Goal: Task Accomplishment & Management: Manage account settings

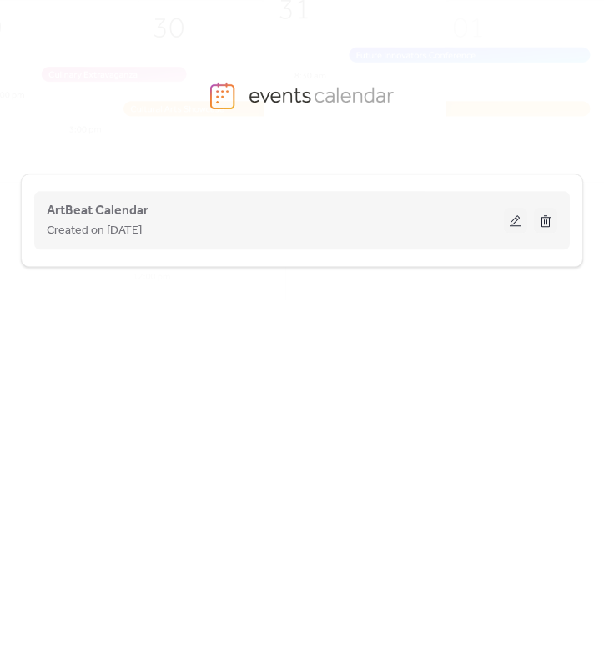
click at [517, 222] on button at bounding box center [515, 220] width 23 height 25
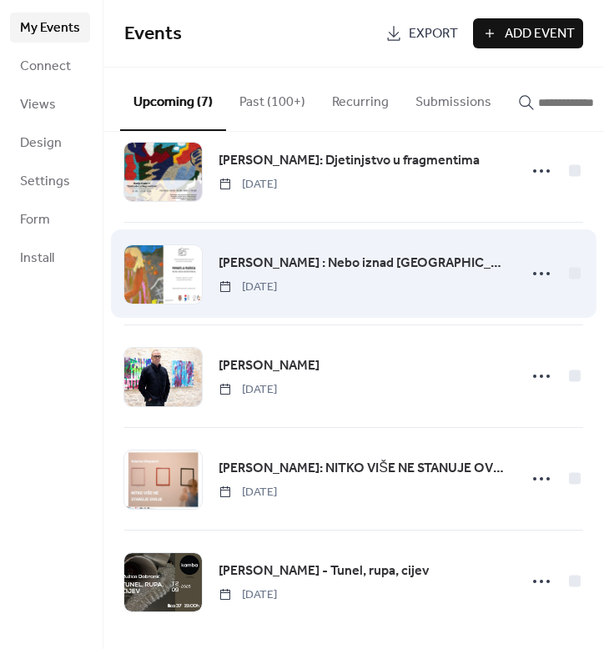
scroll to position [239, 0]
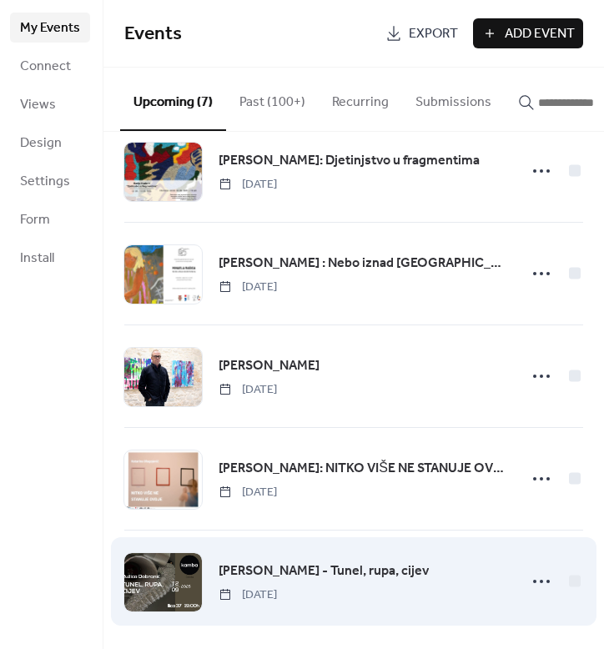
click at [468, 581] on div "[PERSON_NAME] - Tunel, rupa, cijev [DATE]" at bounding box center [362, 581] width 289 height 43
click at [453, 574] on div "[PERSON_NAME] - Tunel, rupa, cijev [DATE]" at bounding box center [362, 581] width 289 height 43
click at [317, 571] on span "[PERSON_NAME] - Tunel, rupa, cijev" at bounding box center [323, 571] width 210 height 20
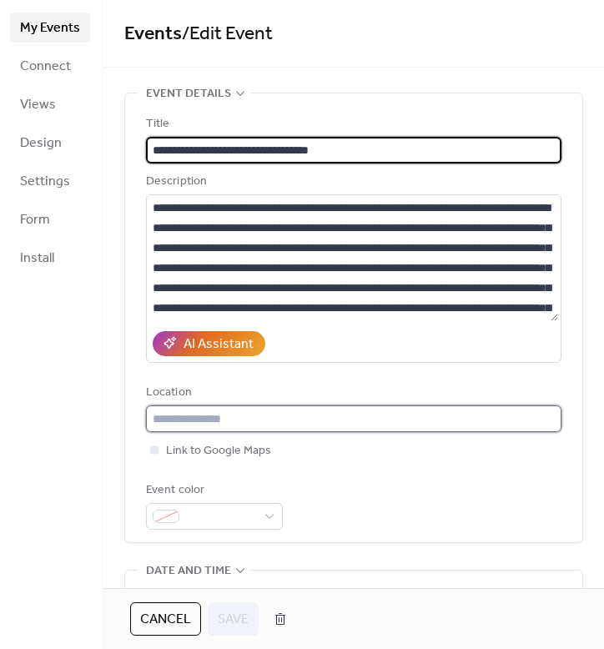
click at [258, 425] on input "text" at bounding box center [353, 418] width 415 height 27
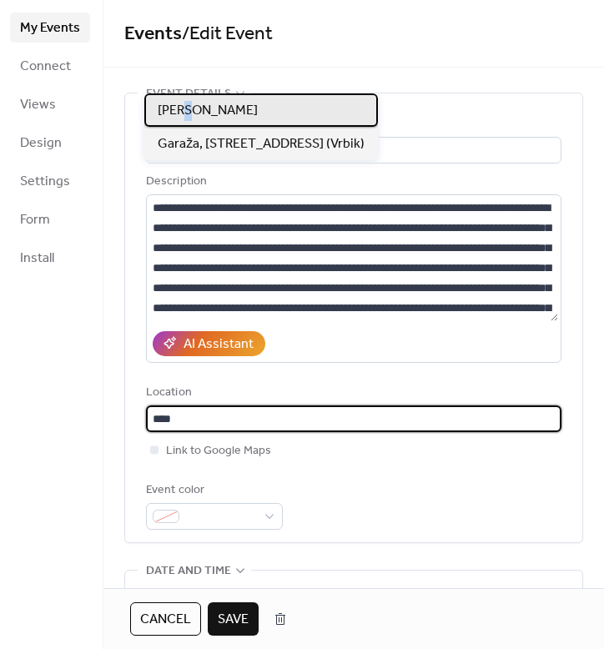
click at [189, 99] on div "[PERSON_NAME]" at bounding box center [260, 109] width 233 height 33
type input "**********"
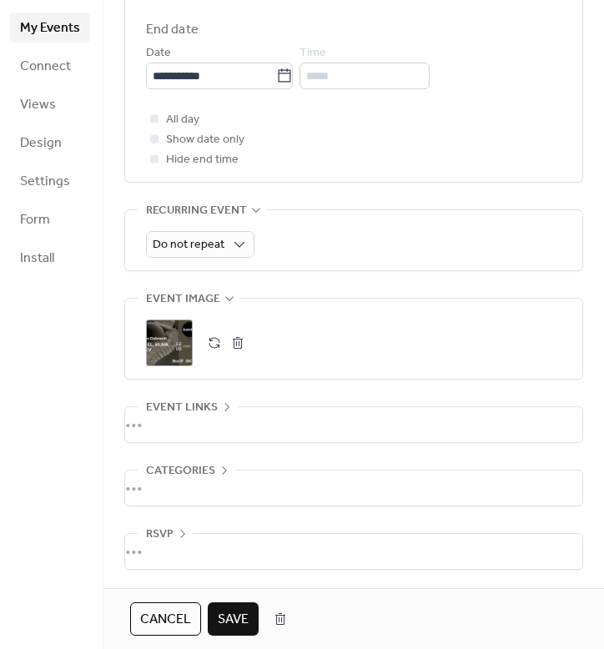
scroll to position [670, 0]
click at [238, 621] on span "Save" at bounding box center [233, 620] width 31 height 20
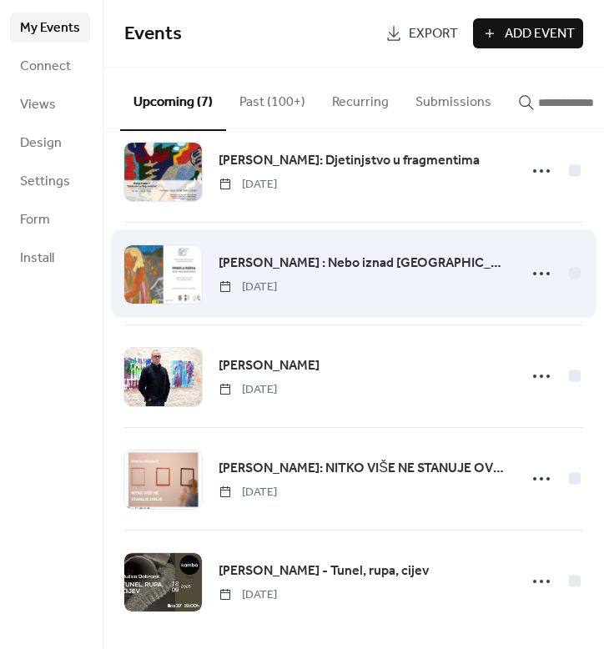
scroll to position [239, 0]
